Goal: Task Accomplishment & Management: Use online tool/utility

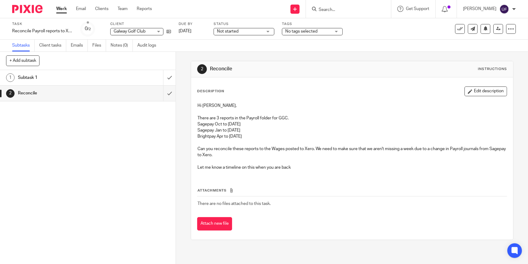
click at [468, 89] on icon "button" at bounding box center [470, 91] width 5 height 5
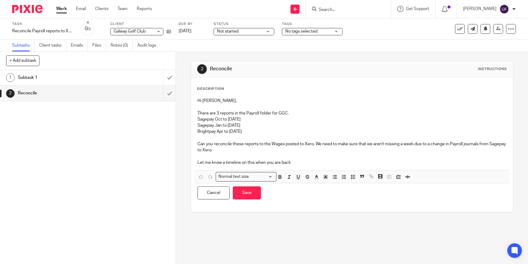
click at [277, 97] on div "Hi [PERSON_NAME], There are 3 reports in the Payroll folder for GGC. Sagepay Oc…" at bounding box center [353, 132] width 316 height 75
click at [198, 100] on p "Hi [PERSON_NAME]," at bounding box center [352, 101] width 309 height 6
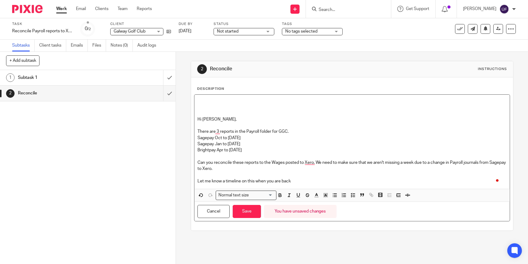
click at [198, 100] on p "To enrich screen reader interactions, please activate Accessibility in Grammarl…" at bounding box center [352, 101] width 309 height 6
click at [198, 100] on p "Missing week 14" at bounding box center [352, 101] width 309 height 6
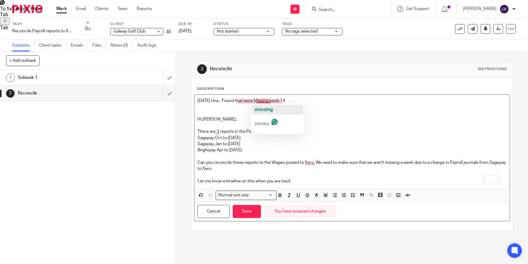
click at [259, 109] on span "missing" at bounding box center [264, 109] width 18 height 5
click at [227, 107] on p "To enrich screen reader interactions, please activate Accessibility in Grammarl…" at bounding box center [352, 107] width 309 height 6
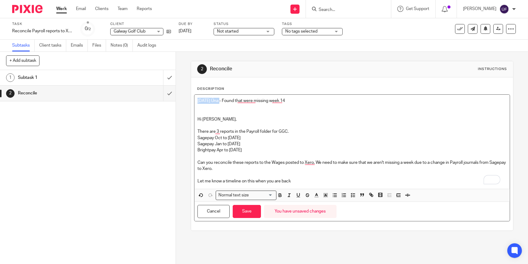
drag, startPoint x: 219, startPoint y: 100, endPoint x: 192, endPoint y: 98, distance: 27.2
click at [192, 98] on div "Description 26/8/25 Úna - Found that were missing week 14 Hi Una, There are 3 r…" at bounding box center [352, 153] width 322 height 153
click at [278, 194] on icon "button" at bounding box center [280, 194] width 5 height 5
click at [291, 98] on p "26/8/25 Úna - Found that were missing week 14" at bounding box center [352, 101] width 309 height 6
click at [286, 101] on p "26/8/25 Úna - Found that were missing week 14" at bounding box center [352, 101] width 309 height 6
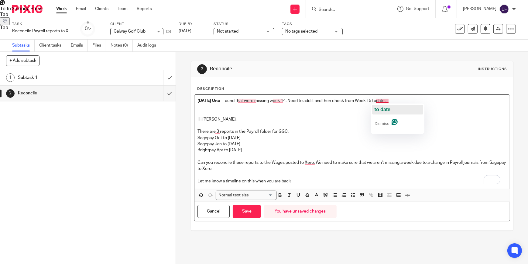
click at [386, 107] on span "to date" at bounding box center [383, 109] width 16 height 5
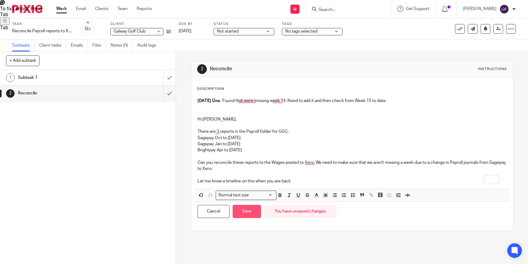
click at [244, 213] on button "Save" at bounding box center [247, 211] width 28 height 13
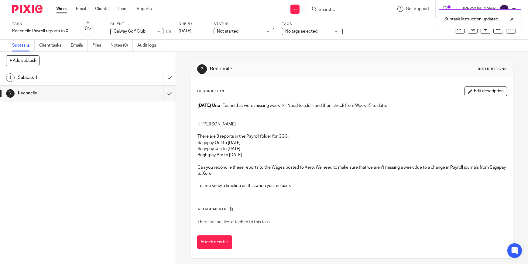
click at [100, 75] on h1 "Subtask 1" at bounding box center [64, 77] width 93 height 9
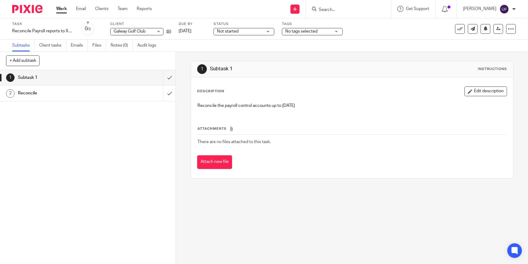
click at [140, 91] on div "Reconcile" at bounding box center [88, 92] width 140 height 9
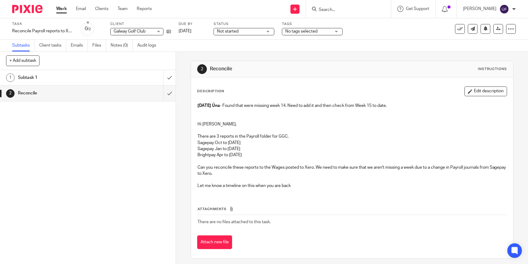
click at [260, 98] on div "Description Edit description 26/8/25 Úna - Found that were missing week 14. Nee…" at bounding box center [352, 139] width 310 height 107
click at [260, 116] on p at bounding box center [352, 115] width 309 height 12
click at [236, 109] on p at bounding box center [352, 115] width 309 height 12
click at [479, 89] on button "Edit description" at bounding box center [486, 91] width 43 height 10
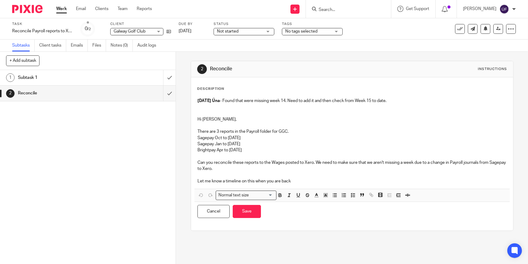
click at [223, 100] on p "26/8/25 Úna - Found that were missing week 14. Need to add it and then check fr…" at bounding box center [352, 101] width 309 height 6
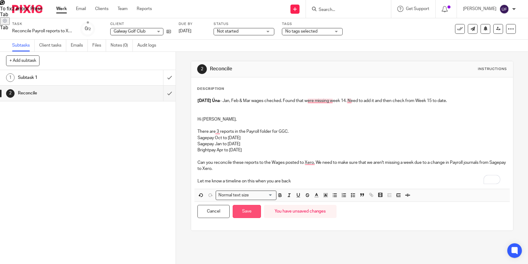
click at [239, 212] on button "Save" at bounding box center [247, 211] width 28 height 13
